Goal: Information Seeking & Learning: Learn about a topic

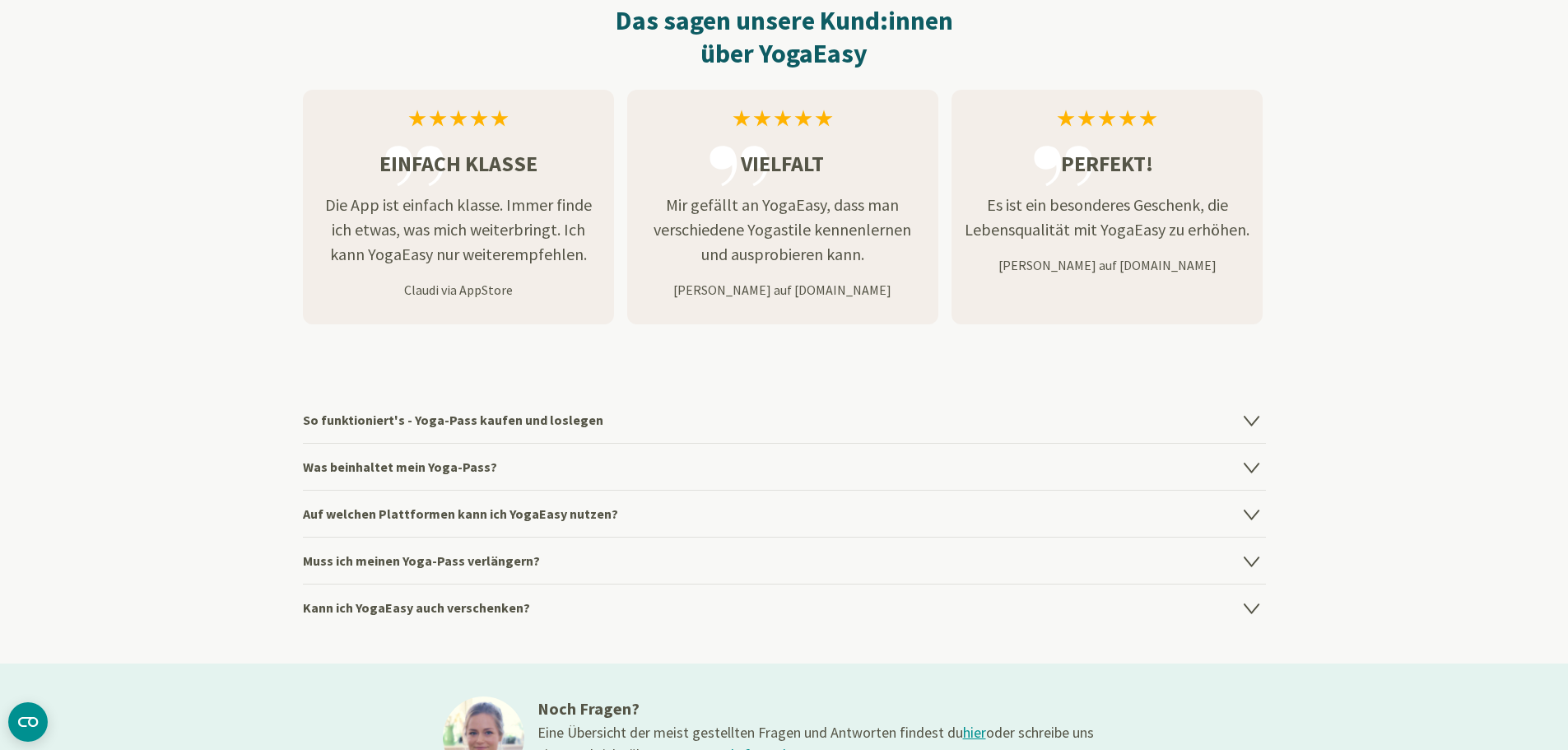
scroll to position [2057, 0]
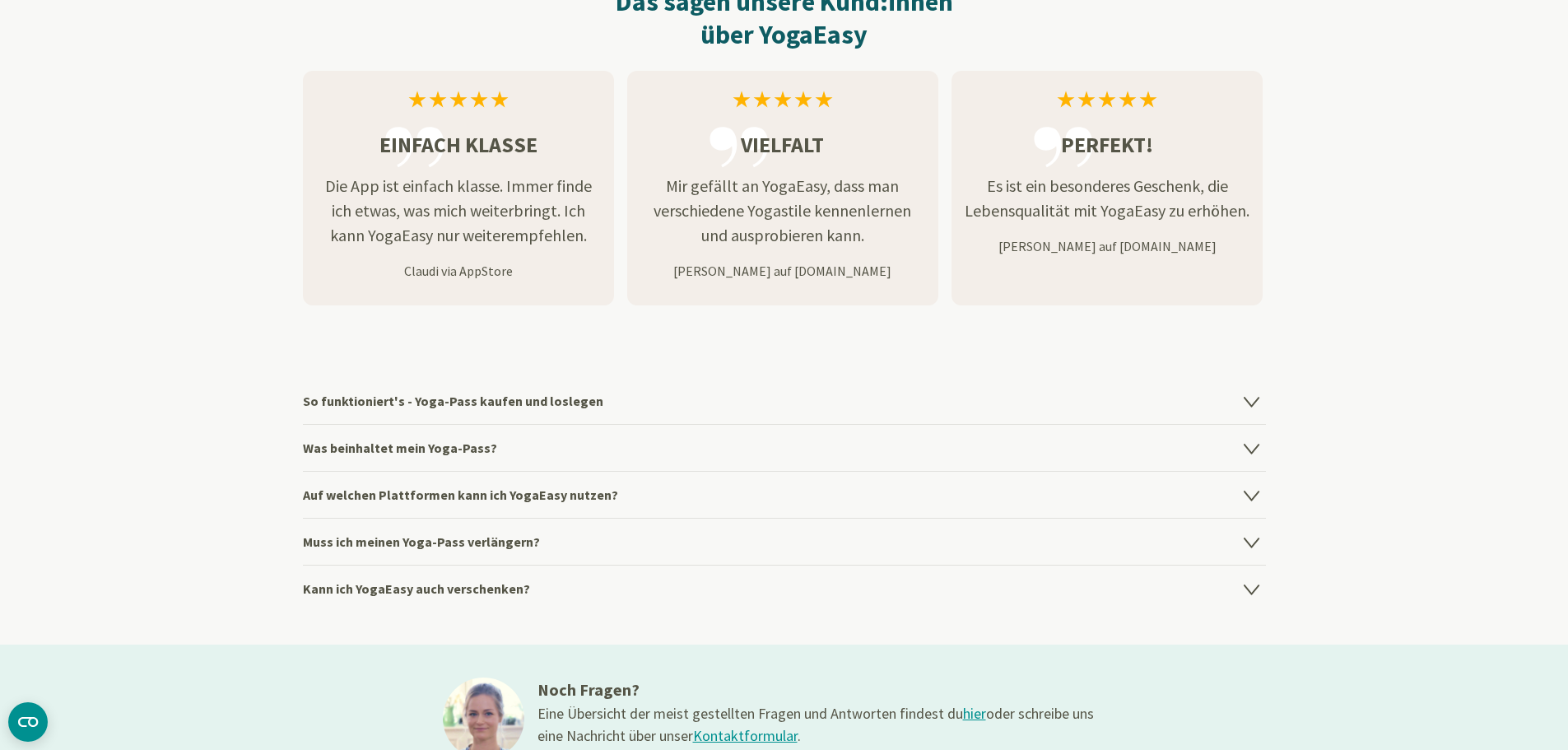
click at [478, 395] on h4 "So funktioniert's - Yoga-Pass kaufen und loslegen" at bounding box center [784, 401] width 963 height 46
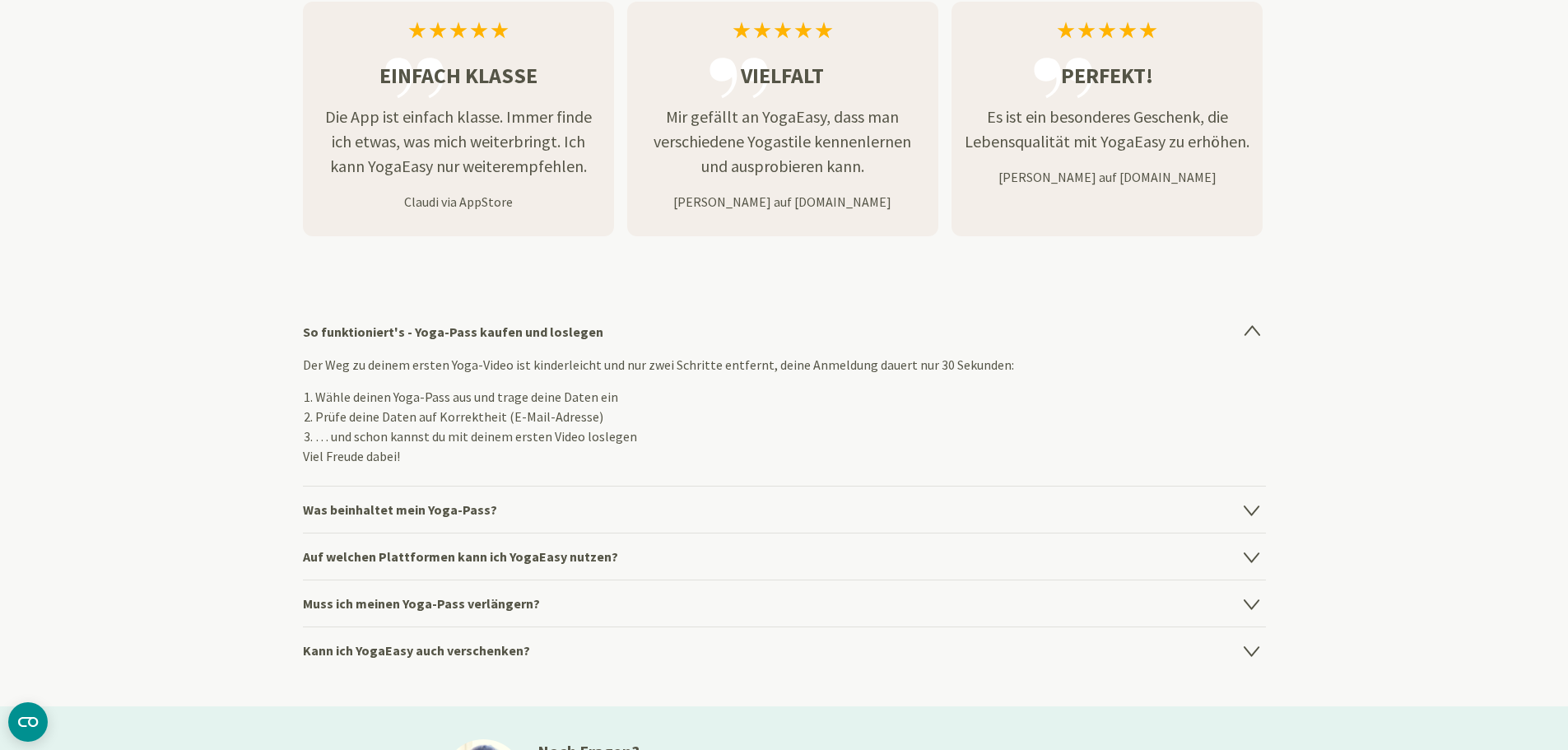
scroll to position [2222, 0]
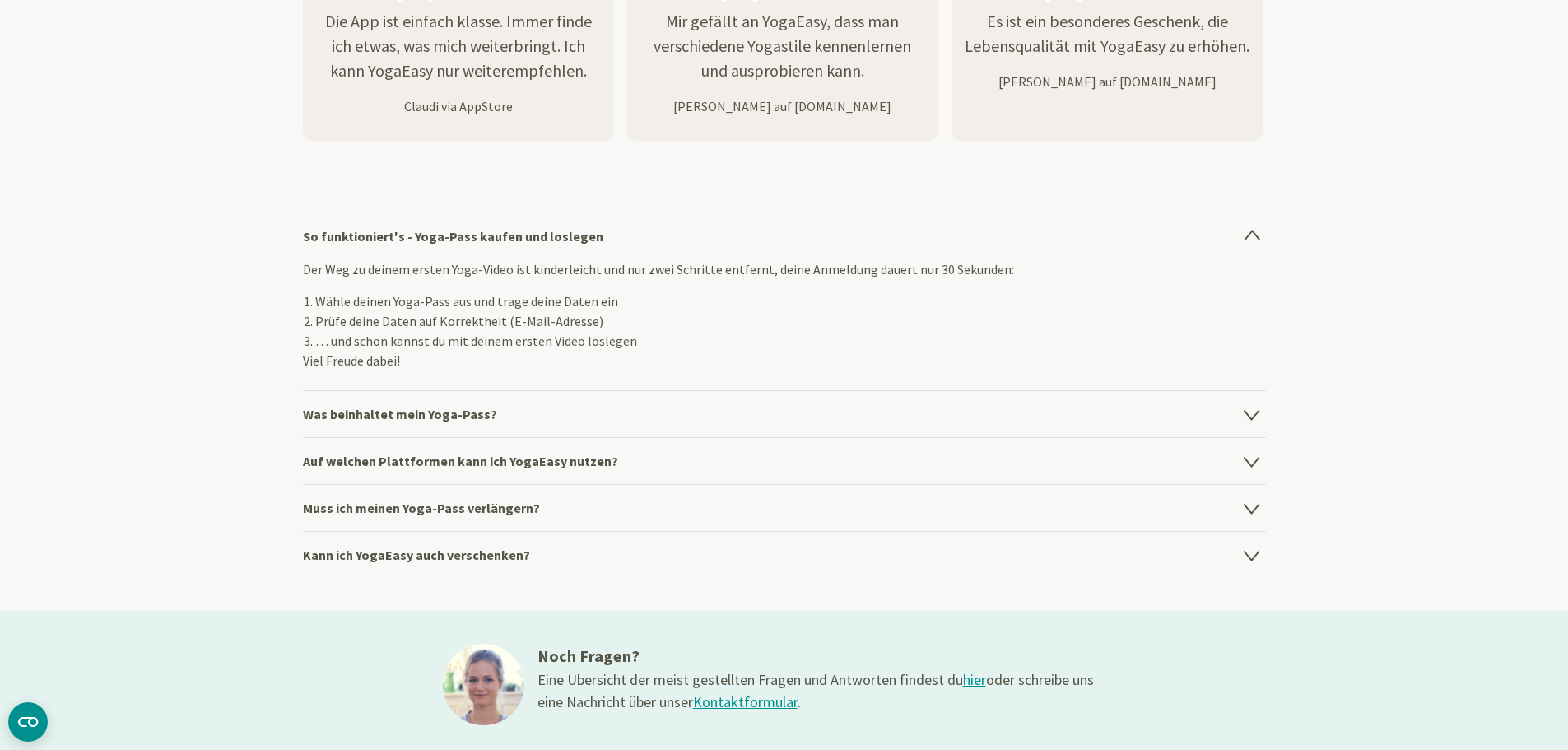
click at [473, 413] on h4 "Was beinhaltet mein Yoga-Pass?" at bounding box center [784, 413] width 963 height 47
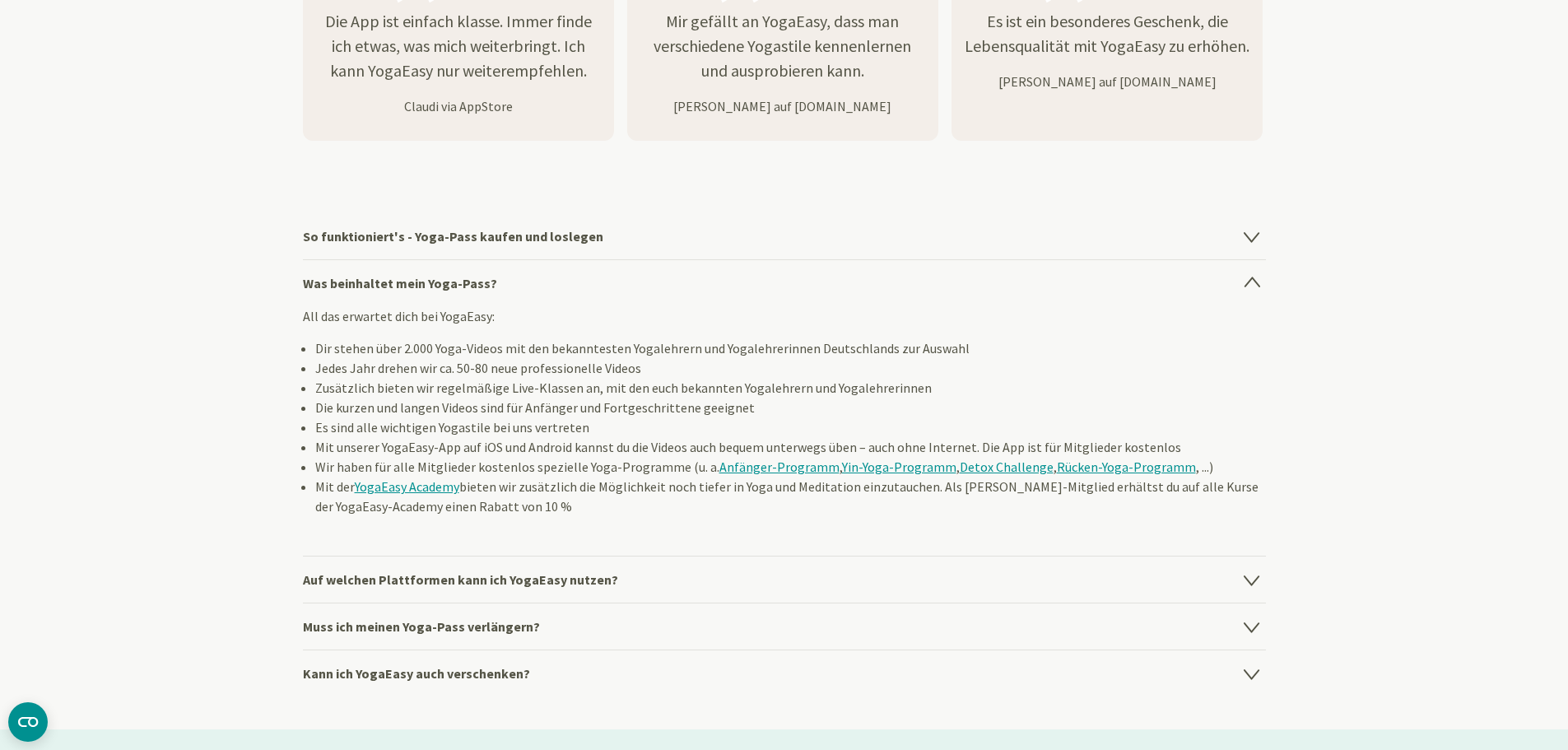
scroll to position [2304, 0]
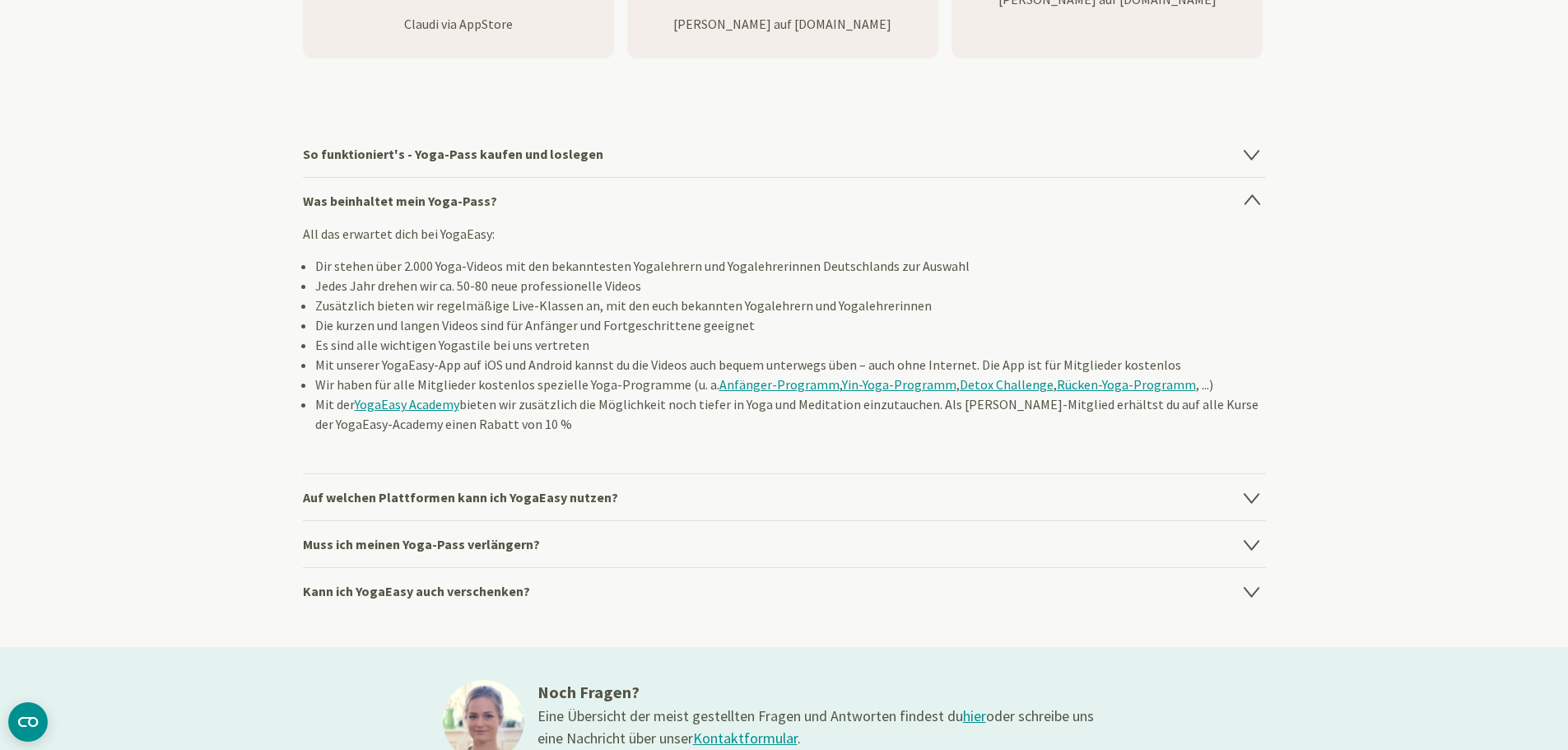
click at [561, 489] on h4 "Auf welchen Plattformen kann ich YogaEasy nutzen?" at bounding box center [784, 496] width 963 height 47
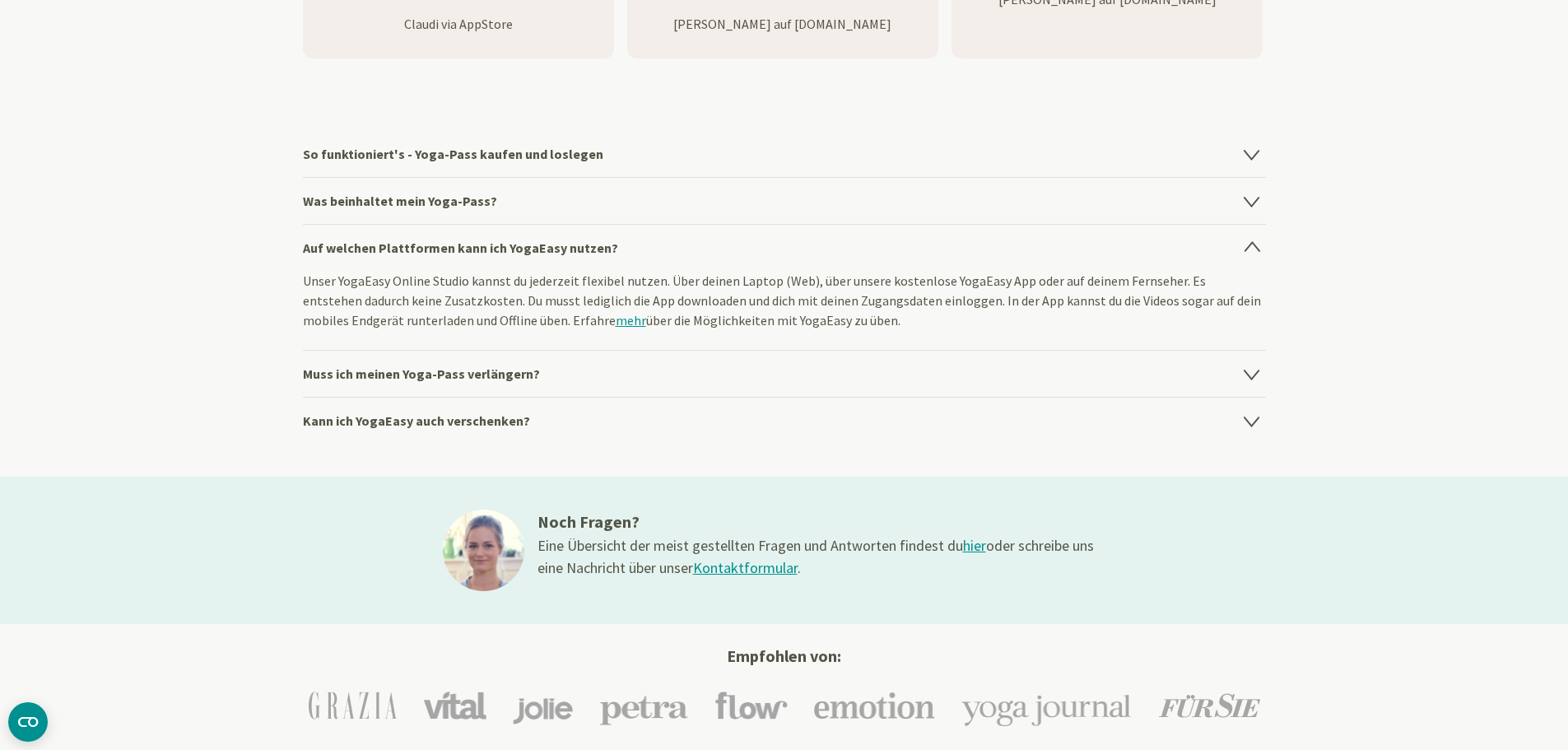
click at [526, 372] on h4 "Muss ich meinen Yoga-Pass verlängern?" at bounding box center [784, 373] width 963 height 47
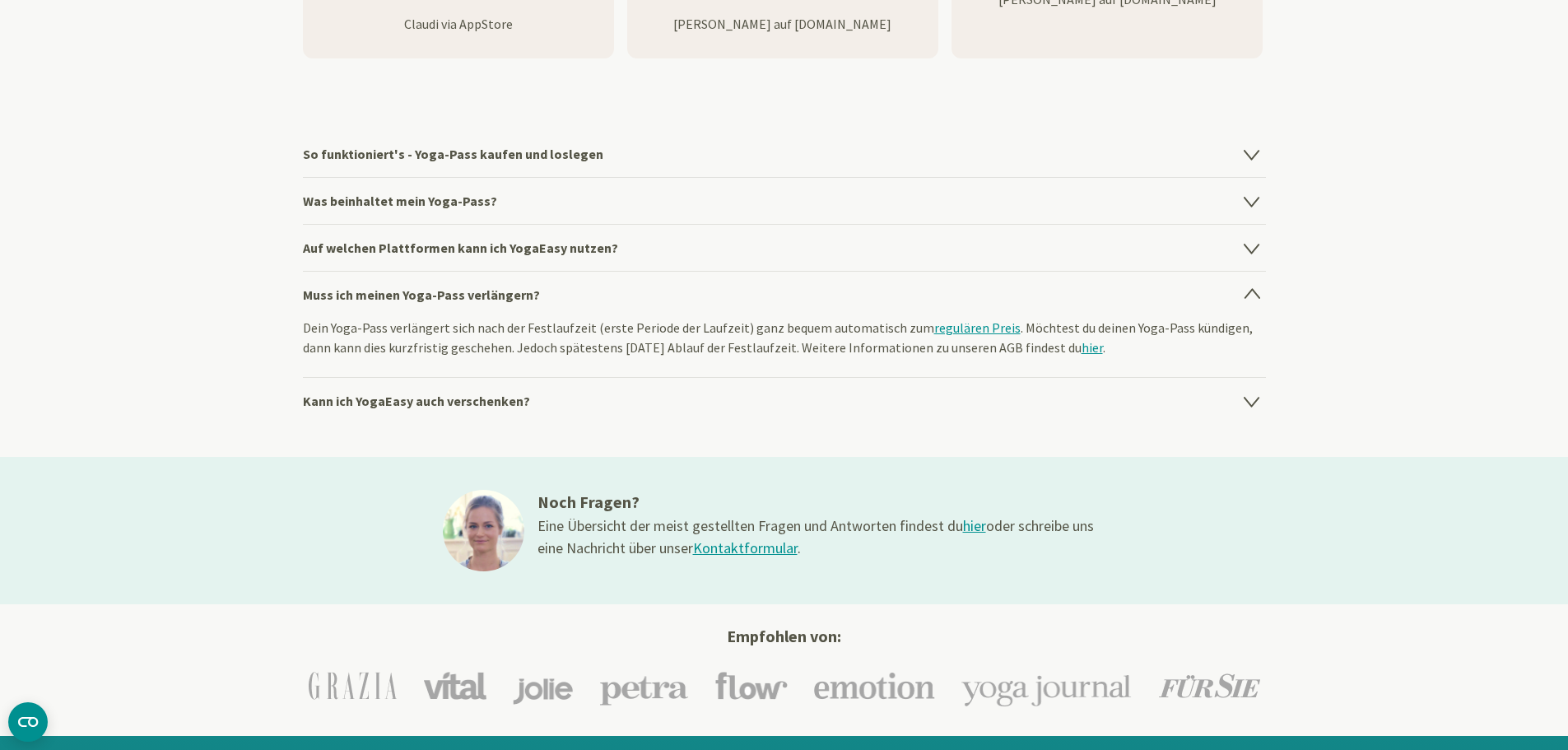
click at [477, 402] on h4 "Kann ich YogaEasy auch verschenken?" at bounding box center [784, 400] width 963 height 47
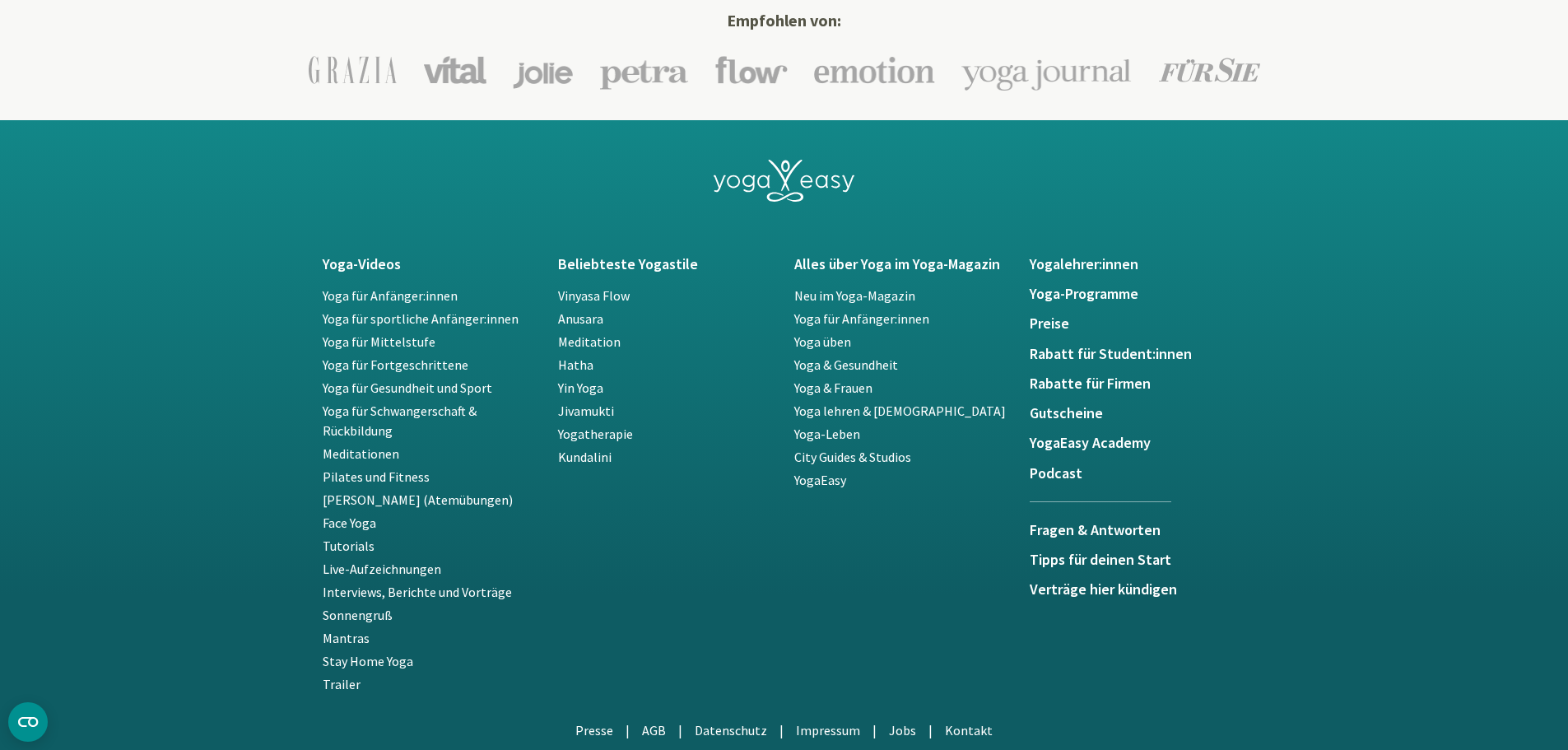
scroll to position [2963, 0]
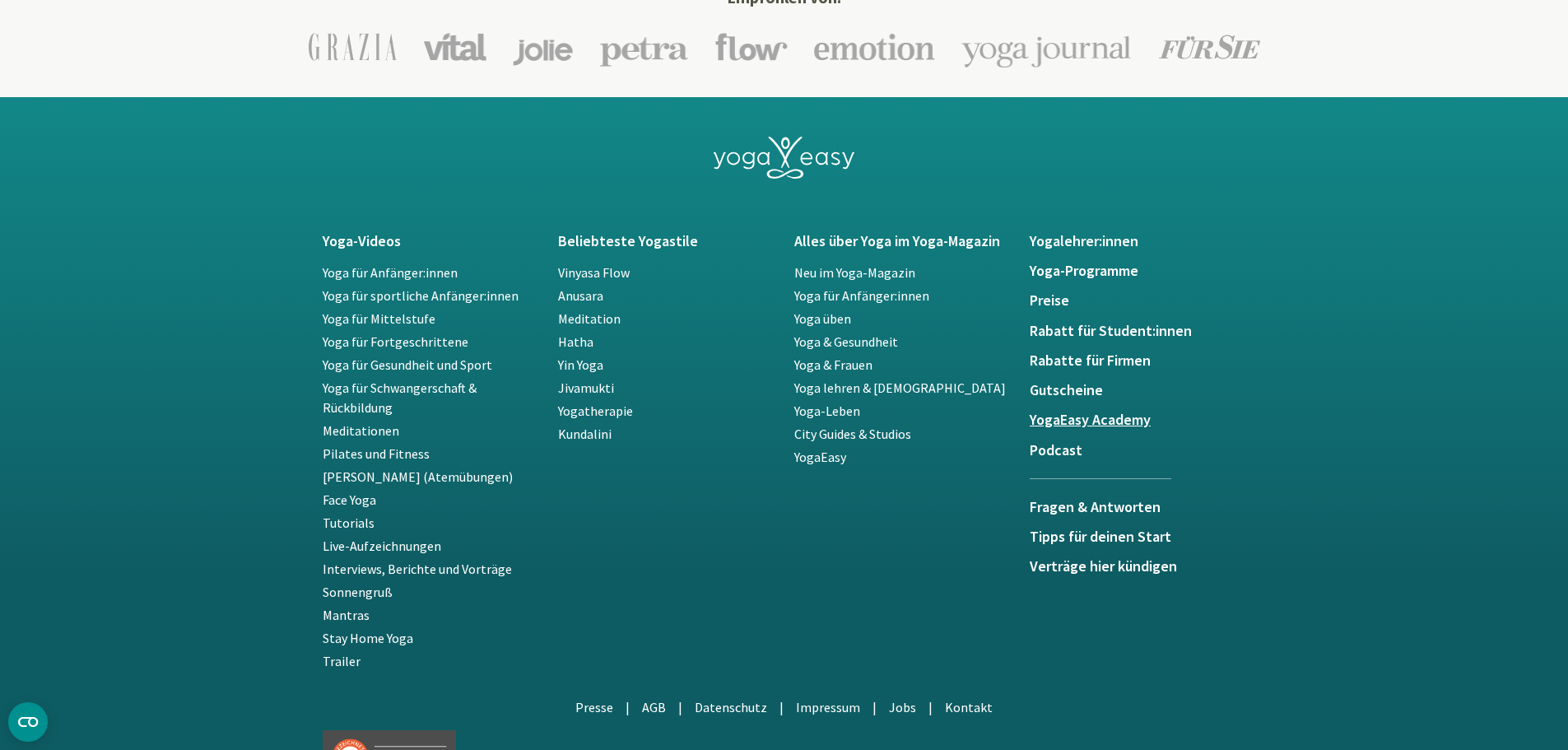
click at [1093, 414] on h5 "YogaEasy Academy" at bounding box center [1138, 420] width 217 height 17
click at [583, 408] on link "Yogatherapie" at bounding box center [595, 411] width 75 height 17
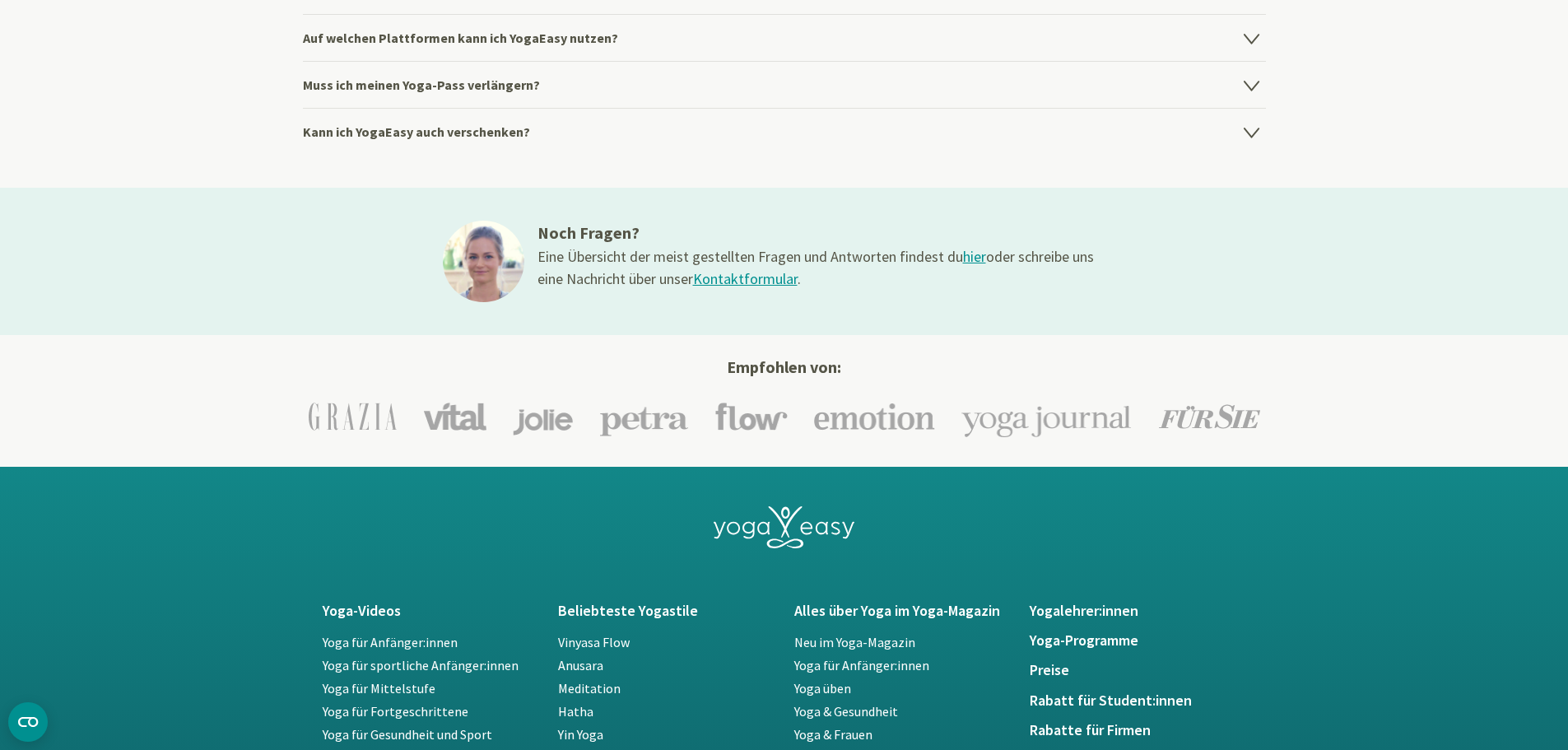
scroll to position [2963, 0]
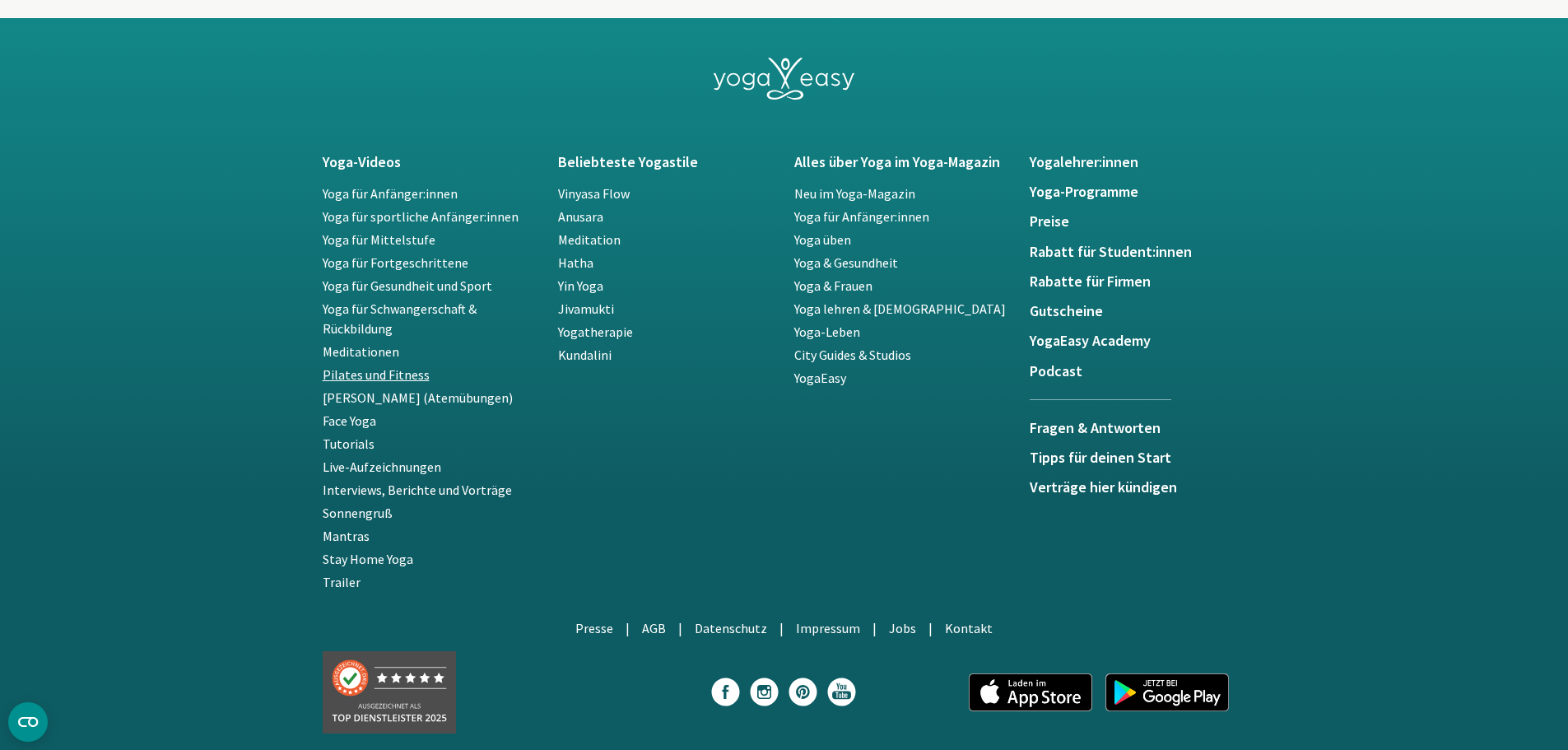
click at [353, 370] on link "Pilates und Fitness" at bounding box center [375, 375] width 107 height 17
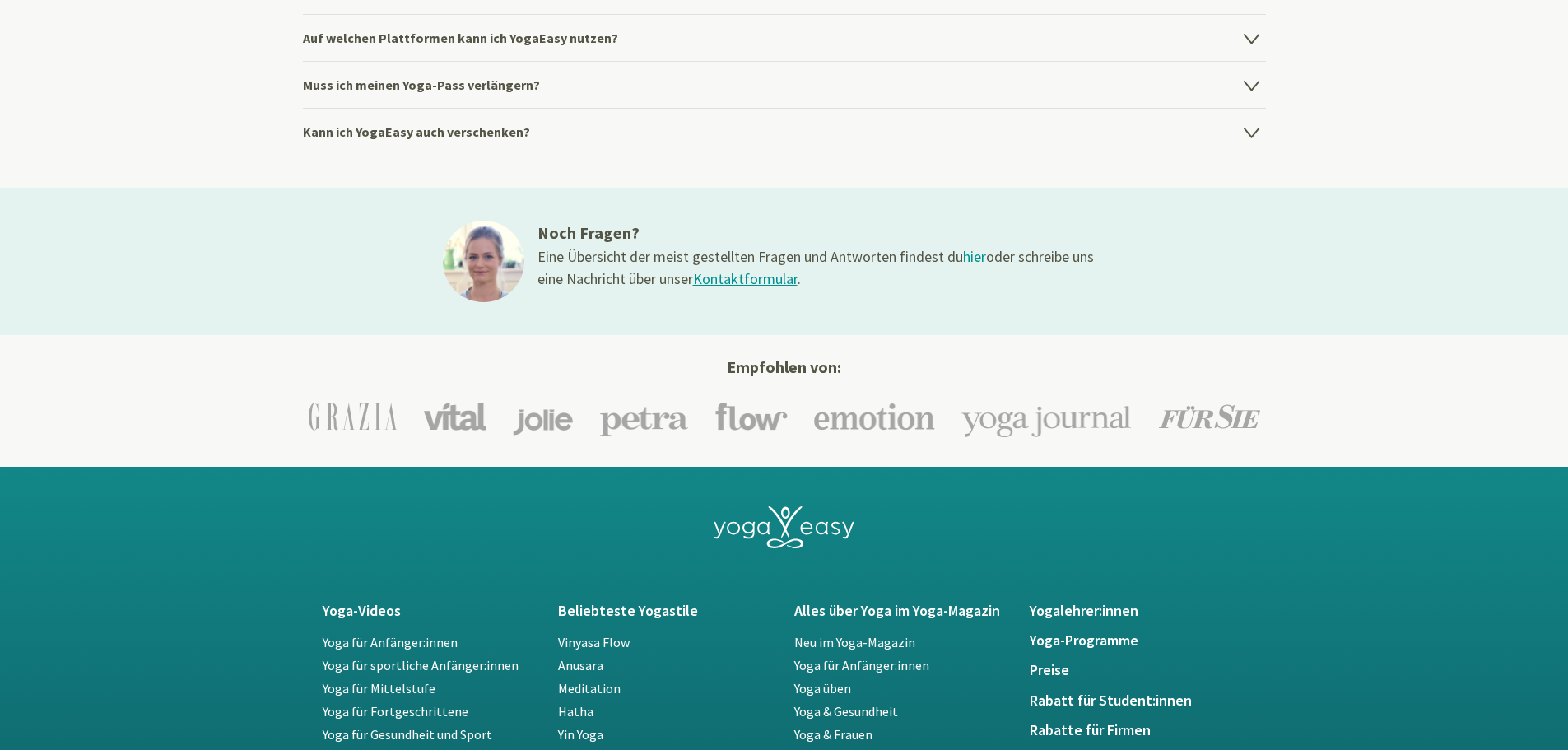
scroll to position [2963, 0]
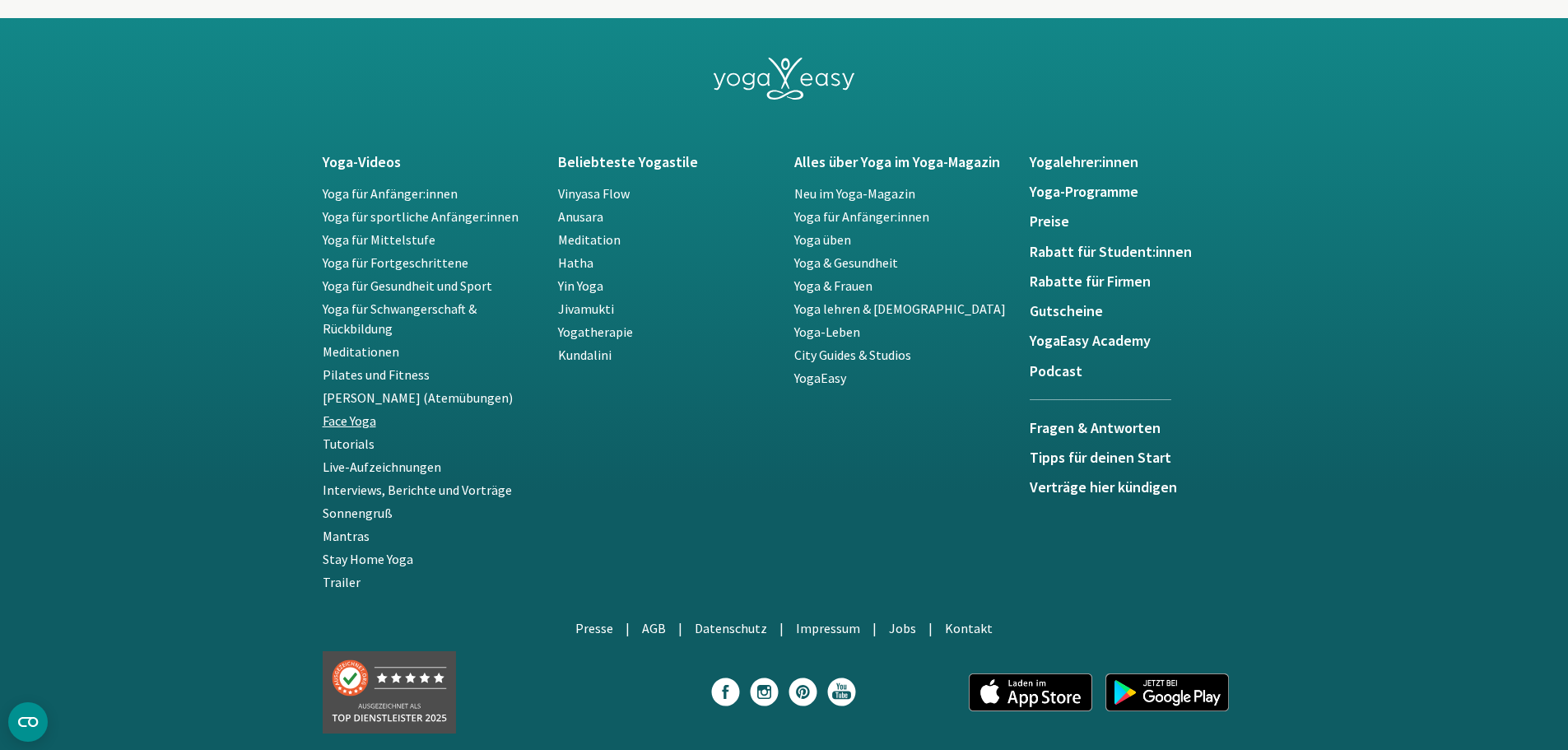
click at [350, 415] on link "Face Yoga" at bounding box center [349, 421] width 54 height 17
